Goal: Task Accomplishment & Management: Manage account settings

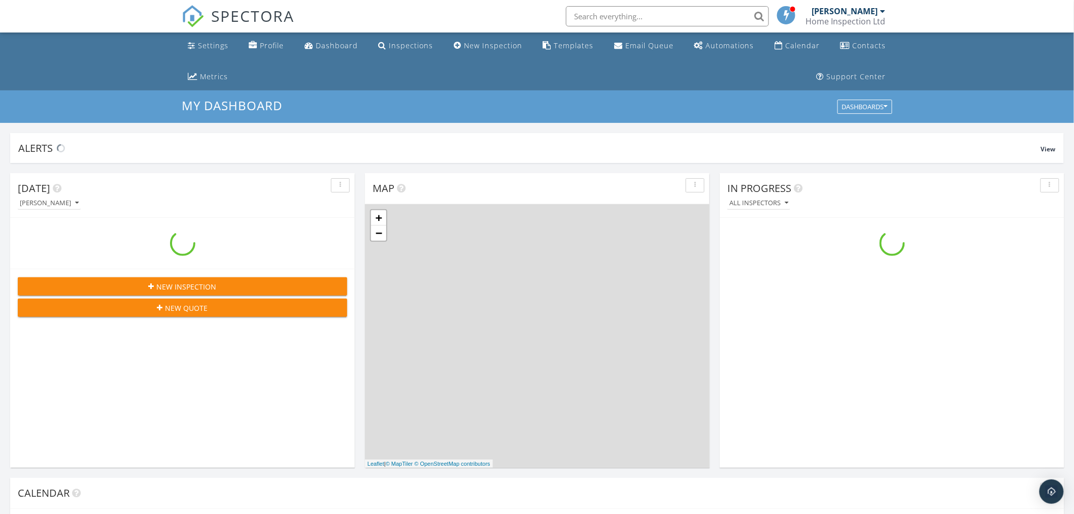
scroll to position [942, 1093]
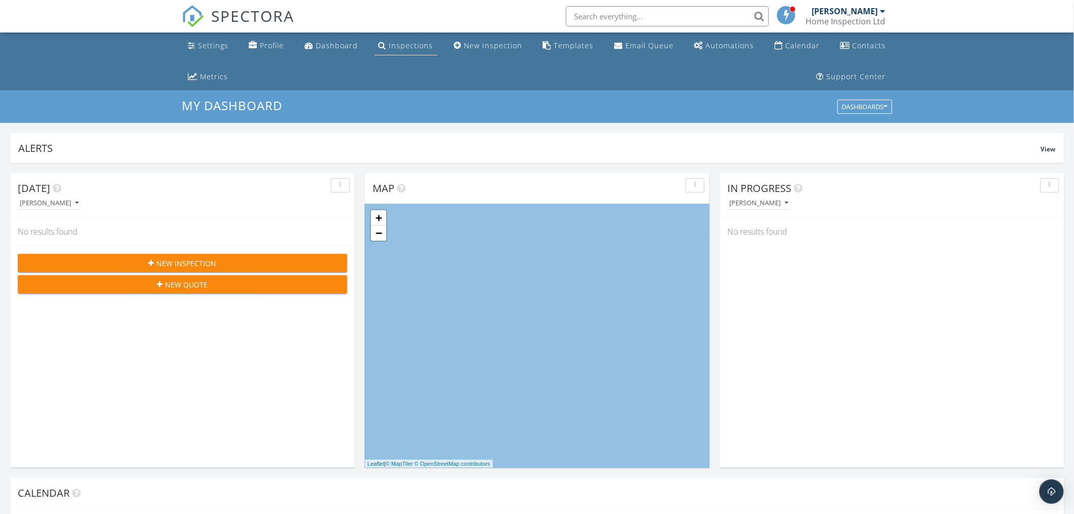
drag, startPoint x: 395, startPoint y: 41, endPoint x: 415, endPoint y: 53, distance: 23.9
click at [395, 41] on div "Inspections" at bounding box center [411, 46] width 44 height 10
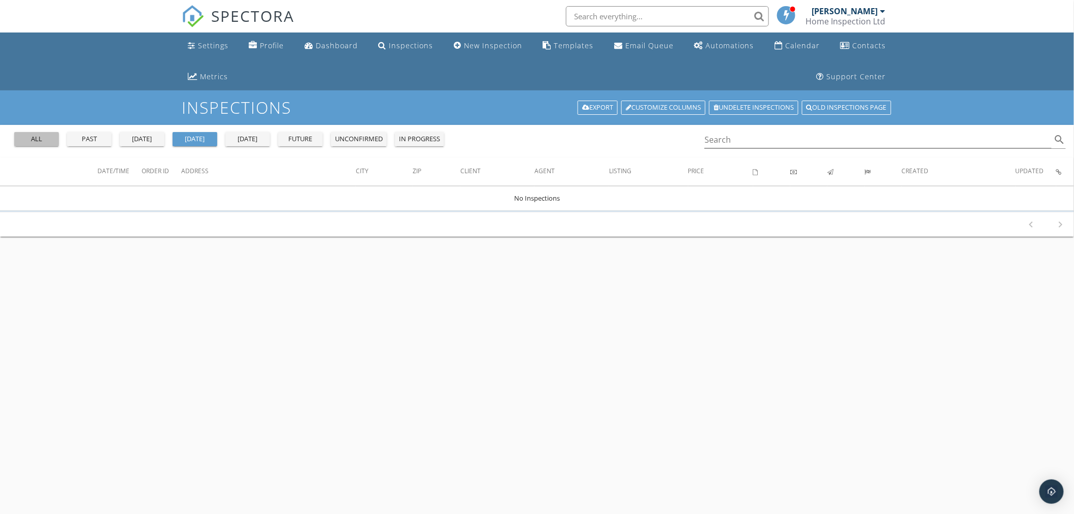
click at [41, 137] on div "all" at bounding box center [36, 139] width 37 height 10
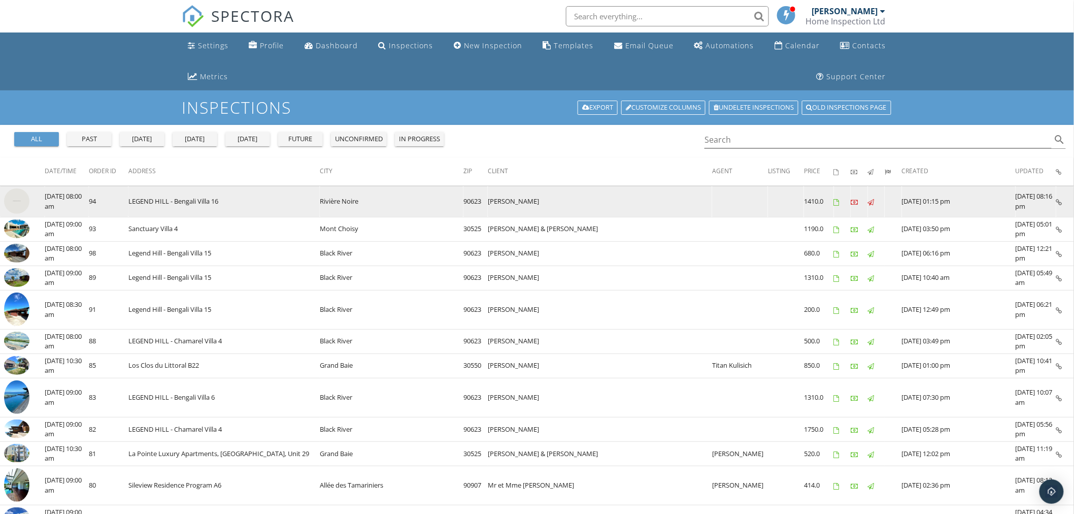
click at [18, 206] on img at bounding box center [16, 200] width 25 height 25
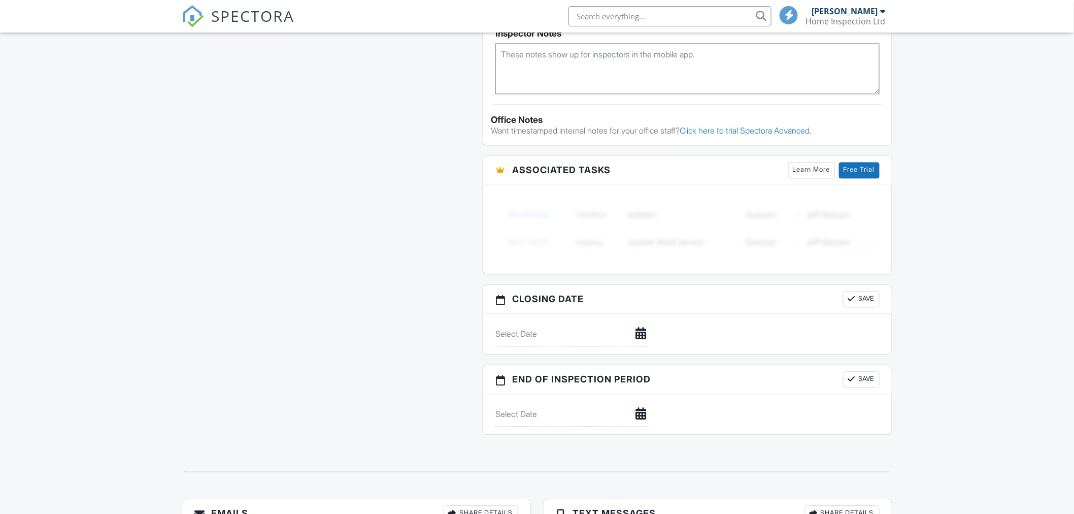
scroll to position [934, 0]
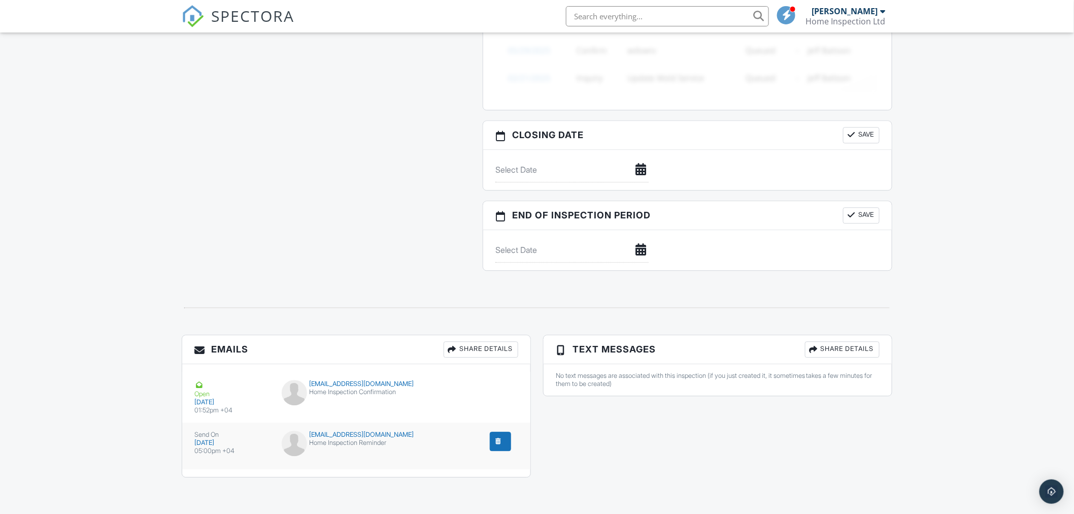
click at [499, 441] on div "submit" at bounding box center [499, 441] width 10 height 10
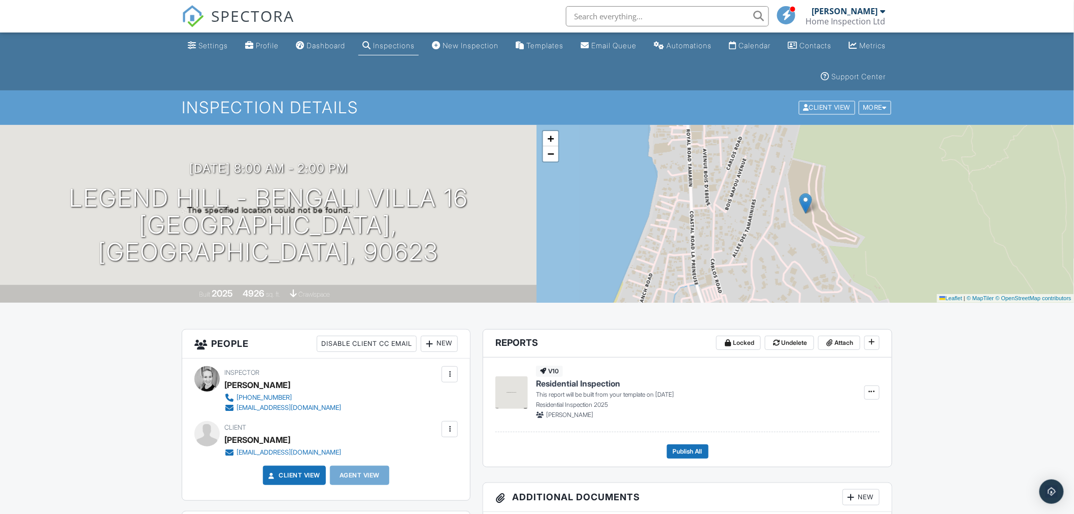
click at [314, 93] on div "Inspection Details Client View More Property Details Reschedule Reorder / Copy …" at bounding box center [537, 107] width 1074 height 34
